Goal: Information Seeking & Learning: Check status

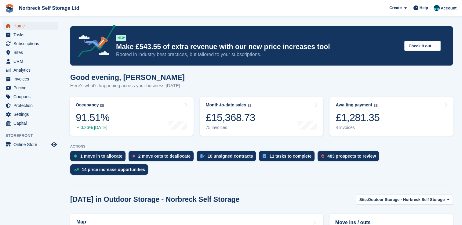
click at [21, 25] on span "Home" at bounding box center [31, 26] width 37 height 9
click at [22, 71] on span "Analytics" at bounding box center [31, 70] width 37 height 9
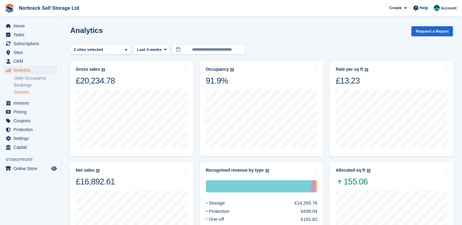
click at [27, 94] on link "Reports" at bounding box center [36, 92] width 44 height 6
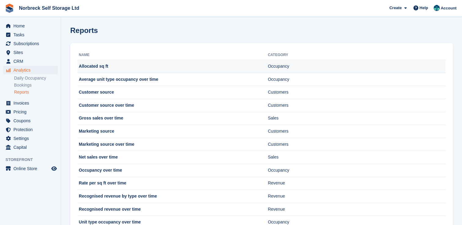
click at [127, 63] on td "Allocated sq ft" at bounding box center [173, 66] width 190 height 13
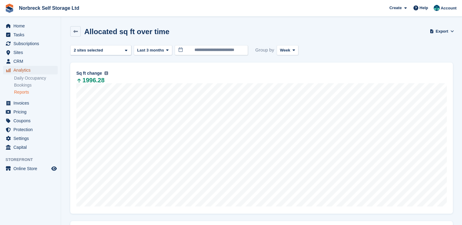
click at [21, 72] on span "Analytics" at bounding box center [31, 70] width 37 height 9
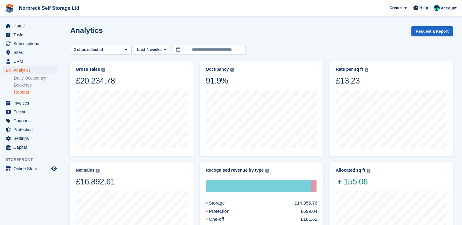
click at [21, 90] on link "Reports" at bounding box center [36, 92] width 44 height 6
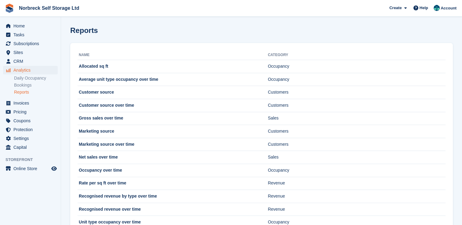
scroll to position [20, 0]
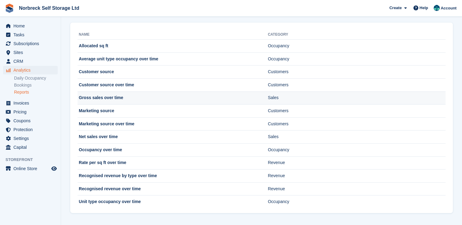
click at [98, 99] on td "Gross sales over time" at bounding box center [173, 98] width 190 height 13
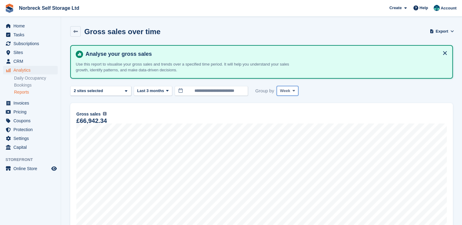
click at [287, 87] on button "Week" at bounding box center [288, 91] width 22 height 10
click at [285, 126] on link "Month" at bounding box center [305, 127] width 53 height 11
click at [168, 90] on span at bounding box center [167, 91] width 5 height 5
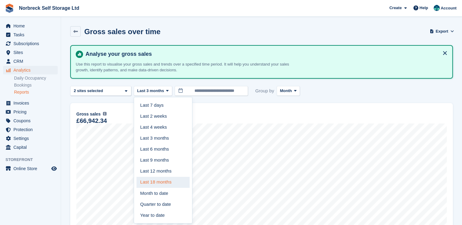
click at [156, 181] on link "Last 18 months" at bounding box center [162, 182] width 53 height 11
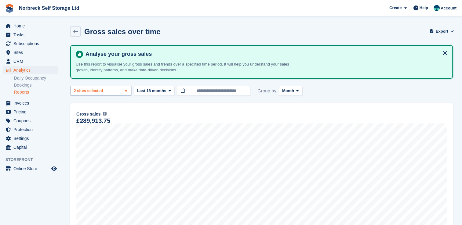
click at [126, 90] on icon at bounding box center [126, 91] width 2 height 4
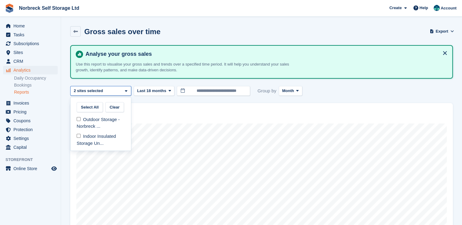
click at [149, 104] on div "Jun 2024 Sales £12,202.11 Gross sales The sum of all finalised invoices, after …" at bounding box center [261, 169] width 382 height 133
click at [21, 91] on link "Reports" at bounding box center [36, 92] width 44 height 6
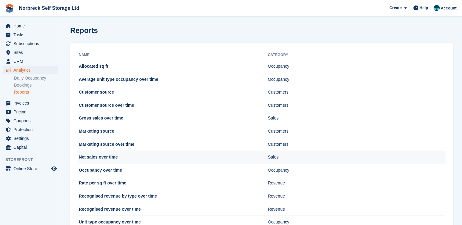
click at [118, 153] on td "Net sales over time" at bounding box center [173, 157] width 190 height 13
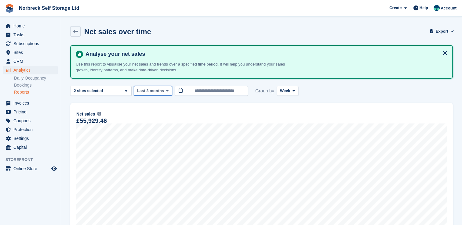
click at [166, 90] on icon at bounding box center [167, 91] width 2 height 4
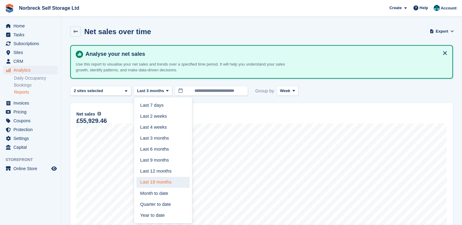
click at [160, 181] on link "Last 18 months" at bounding box center [162, 182] width 53 height 11
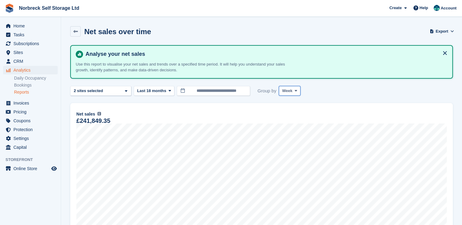
click at [293, 89] on span at bounding box center [295, 91] width 5 height 5
click at [287, 123] on link "Month" at bounding box center [307, 127] width 53 height 11
click at [20, 52] on span "Sites" at bounding box center [31, 52] width 37 height 9
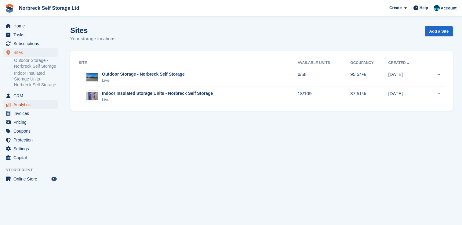
click at [28, 106] on span "Analytics" at bounding box center [31, 104] width 37 height 9
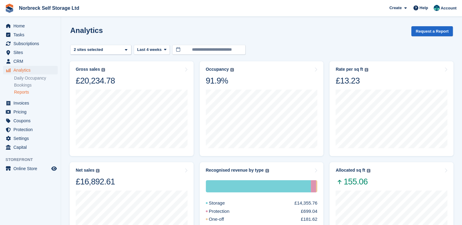
click at [25, 93] on link "Reports" at bounding box center [36, 92] width 44 height 6
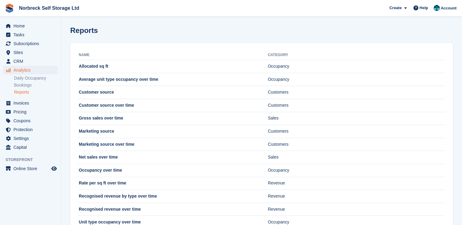
scroll to position [20, 0]
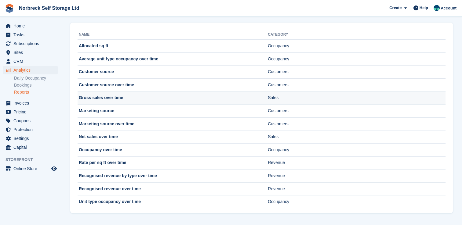
click at [107, 96] on td "Gross sales over time" at bounding box center [173, 98] width 190 height 13
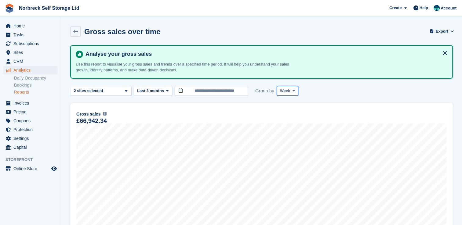
click at [294, 90] on button "Week" at bounding box center [288, 91] width 22 height 10
click at [292, 125] on link "Month" at bounding box center [305, 127] width 53 height 11
click at [166, 91] on icon at bounding box center [167, 91] width 2 height 4
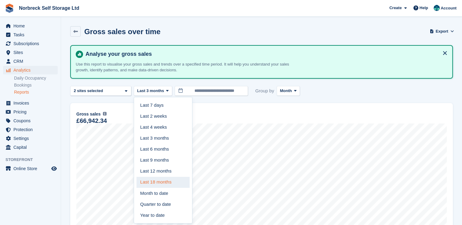
click at [166, 181] on link "Last 18 months" at bounding box center [162, 182] width 53 height 11
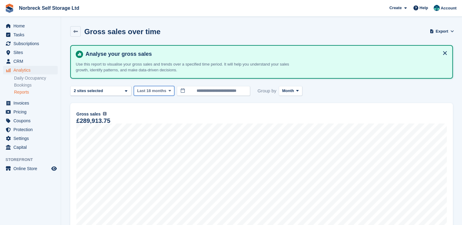
click at [167, 93] on button "Last 18 months" at bounding box center [154, 91] width 41 height 10
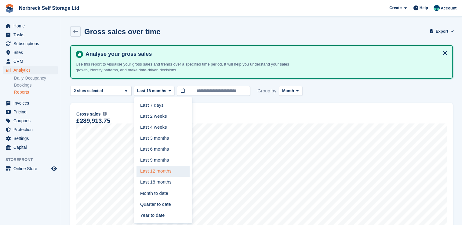
click at [159, 173] on link "Last 12 months" at bounding box center [162, 171] width 53 height 11
